Goal: Check status: Check status

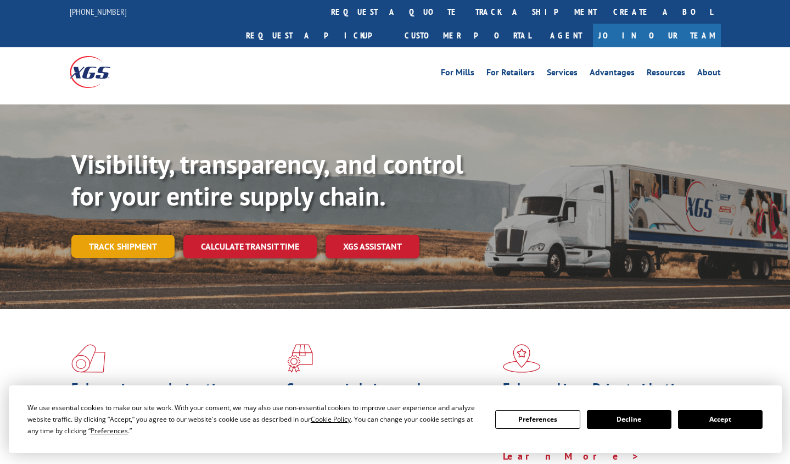
click at [120, 235] on link "Track shipment" at bounding box center [122, 246] width 103 height 23
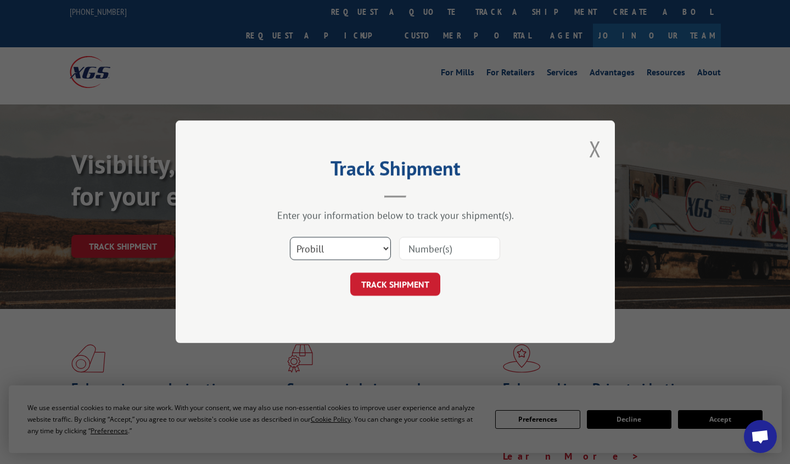
click at [380, 248] on select "Select category... Probill BOL PO" at bounding box center [340, 248] width 101 height 23
select select "bol"
click at [290, 237] on select "Select category... Probill BOL PO" at bounding box center [340, 248] width 101 height 23
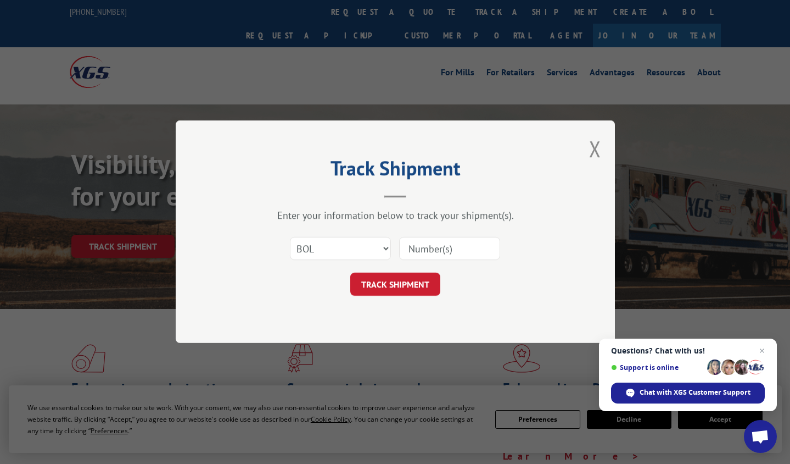
click at [406, 254] on input at bounding box center [449, 248] width 101 height 23
click at [766, 354] on span "Close chat" at bounding box center [763, 351] width 14 height 14
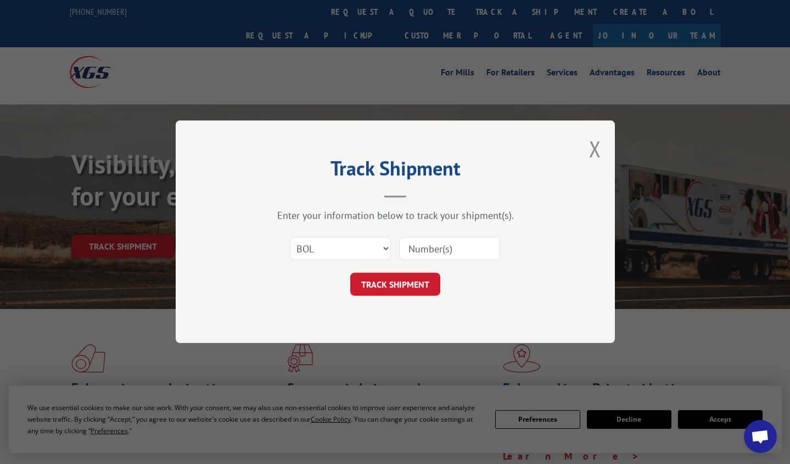
click at [425, 252] on input at bounding box center [449, 248] width 101 height 23
type input "635404"
click button "TRACK SHIPMENT" at bounding box center [395, 284] width 90 height 23
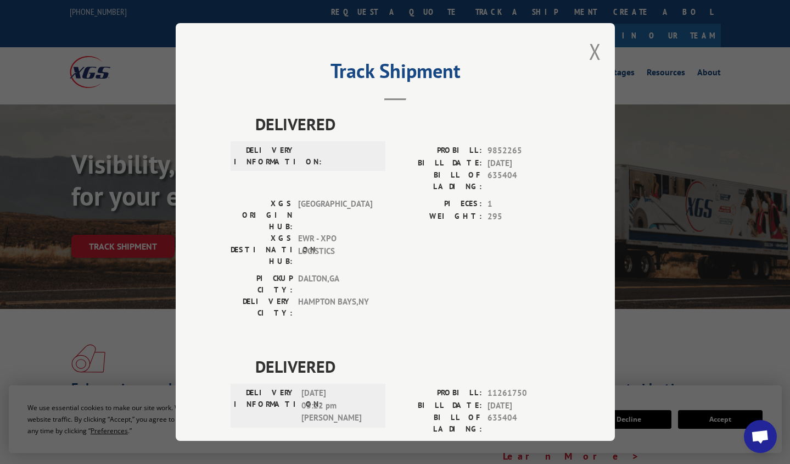
click at [581, 57] on div "Track Shipment DELIVERED DELIVERY INFORMATION: PROBILL: 9852265 BILL DATE: [DAT…" at bounding box center [395, 231] width 439 height 417
click at [589, 57] on button "Close modal" at bounding box center [595, 51] width 12 height 29
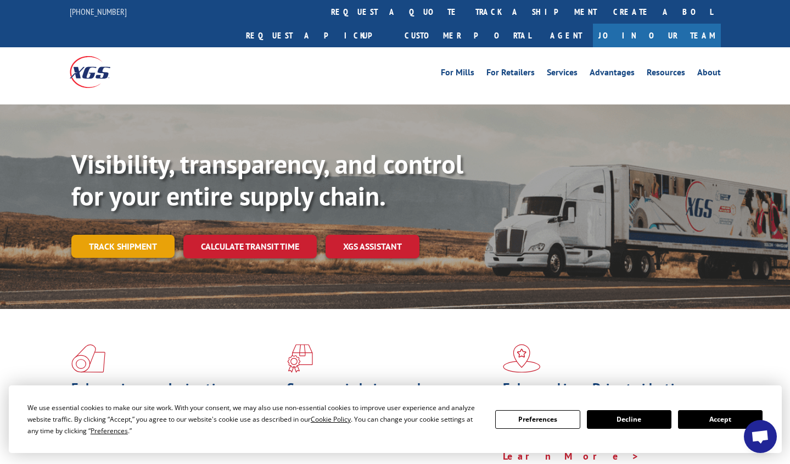
click at [102, 235] on link "Track shipment" at bounding box center [122, 246] width 103 height 23
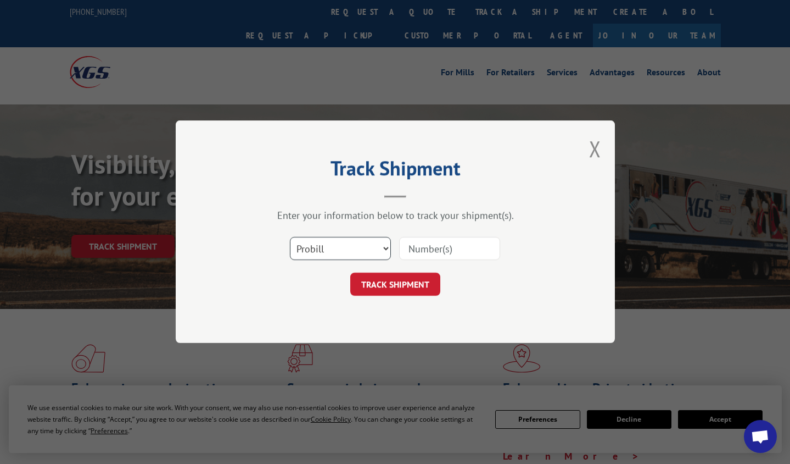
click at [333, 258] on select "Select category... Probill BOL PO" at bounding box center [340, 248] width 101 height 23
select select "bol"
click at [290, 237] on select "Select category... Probill BOL PO" at bounding box center [340, 248] width 101 height 23
click at [413, 252] on input at bounding box center [449, 248] width 101 height 23
type input "451786"
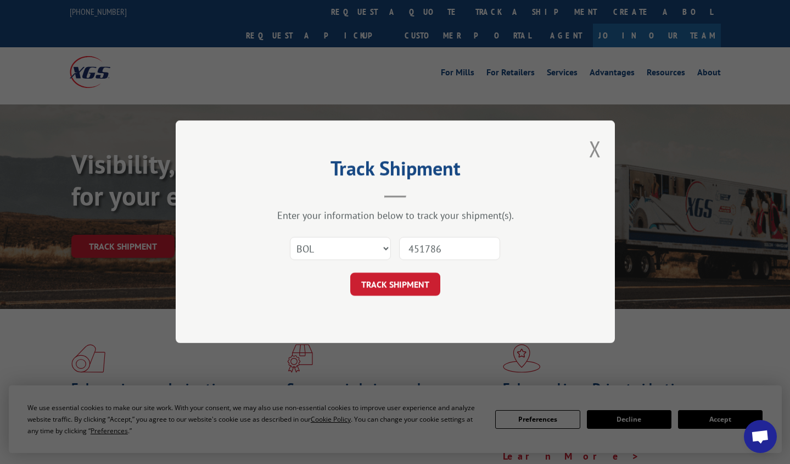
click button "TRACK SHIPMENT" at bounding box center [395, 284] width 90 height 23
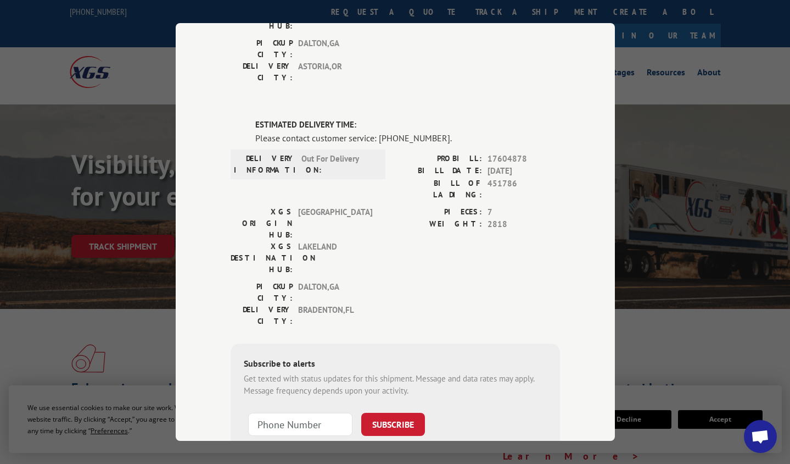
scroll to position [70, 0]
